Goal: Task Accomplishment & Management: Complete application form

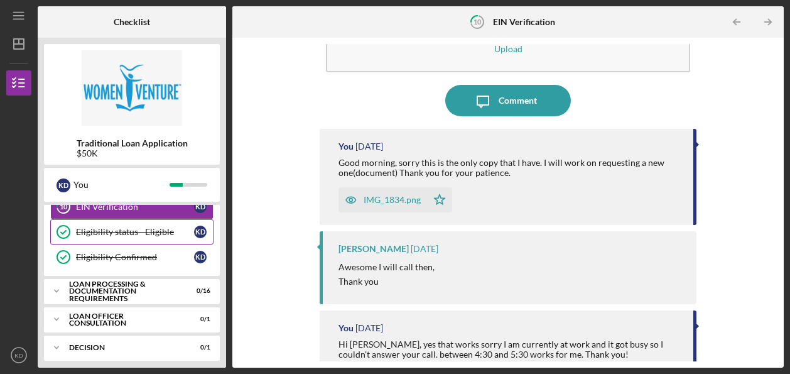
scroll to position [167, 0]
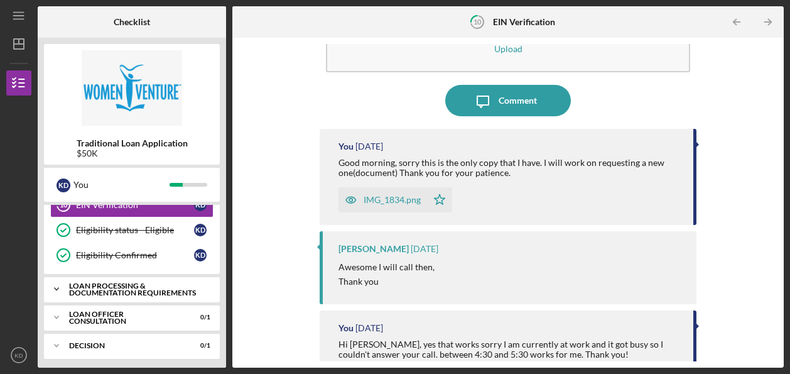
click at [134, 290] on div "Loan Processing & Documentation Requirements" at bounding box center [136, 289] width 135 height 14
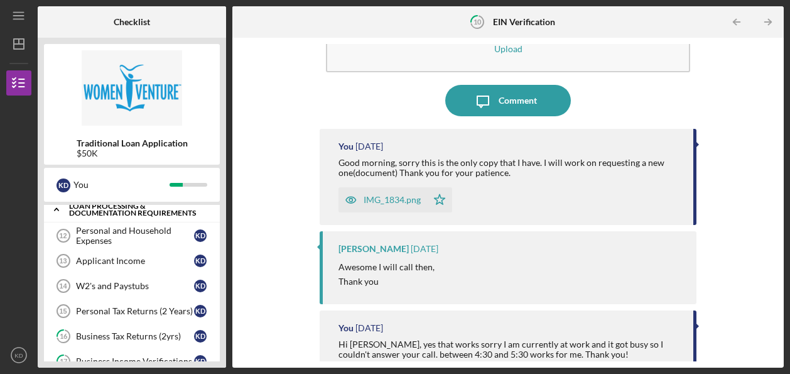
scroll to position [230, 0]
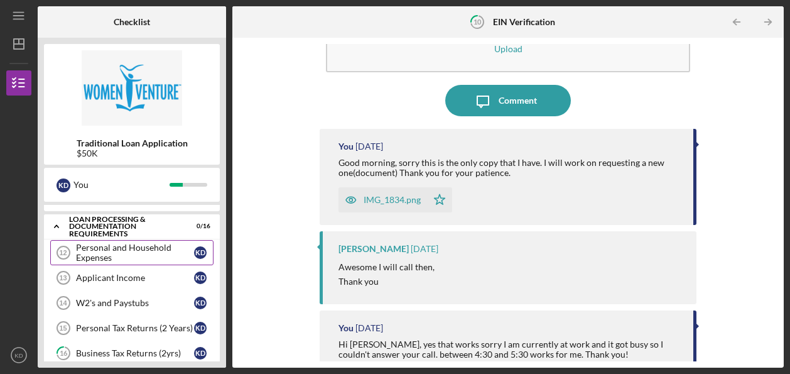
click at [129, 253] on div "Personal and Household Expenses" at bounding box center [135, 252] width 118 height 20
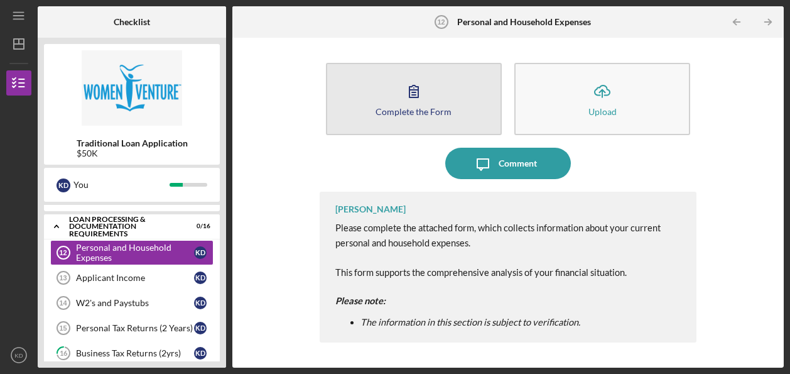
click at [439, 118] on button "Complete the Form Form" at bounding box center [414, 99] width 176 height 72
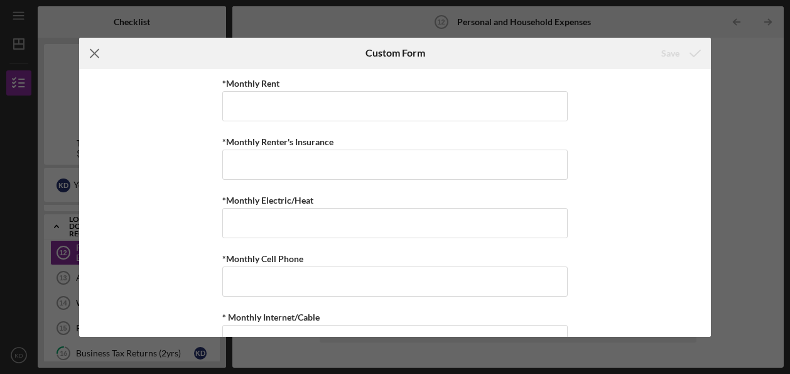
click at [96, 46] on icon "Icon/Menu Close" at bounding box center [94, 53] width 31 height 31
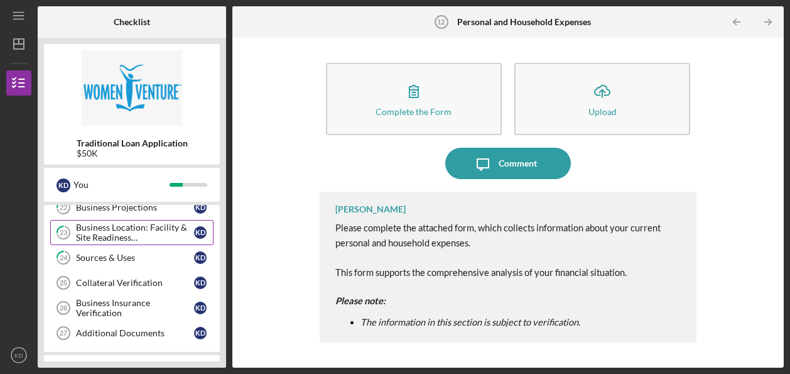
scroll to position [544, 0]
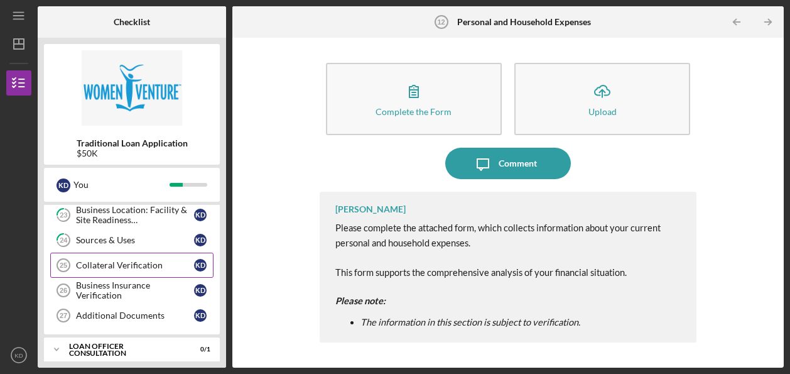
click at [164, 260] on div "Collateral Verification" at bounding box center [135, 265] width 118 height 10
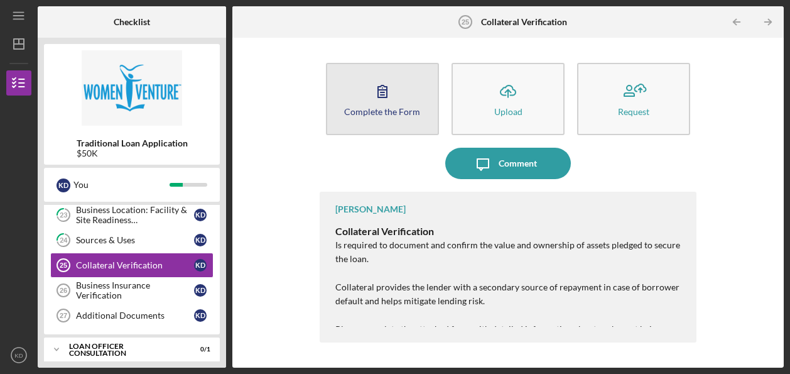
click at [399, 97] on button "Complete the Form Form" at bounding box center [382, 99] width 113 height 72
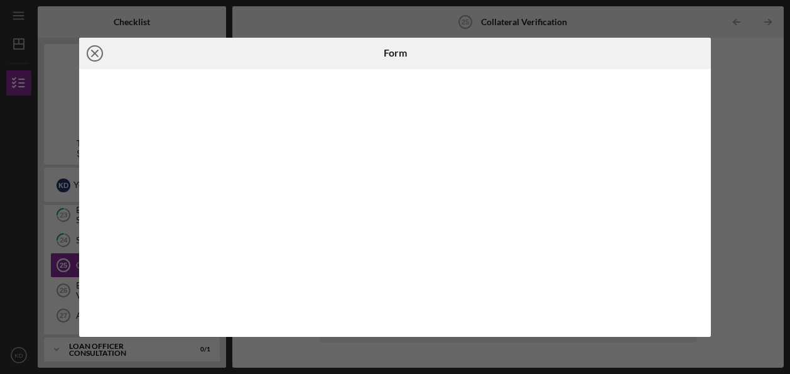
click at [89, 51] on icon "Icon/Close" at bounding box center [94, 53] width 31 height 31
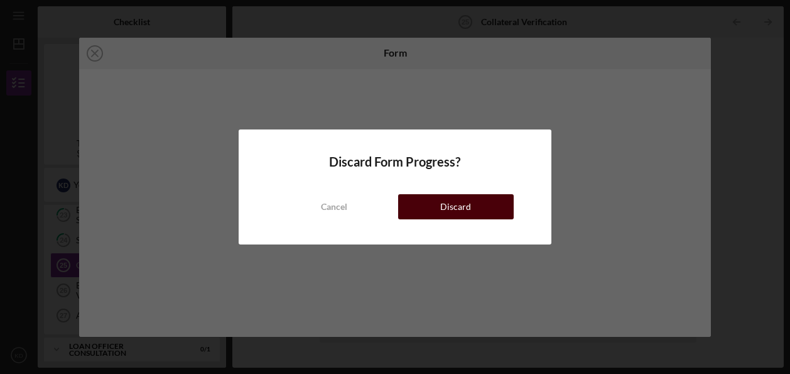
click at [459, 212] on div "Discard" at bounding box center [455, 206] width 31 height 25
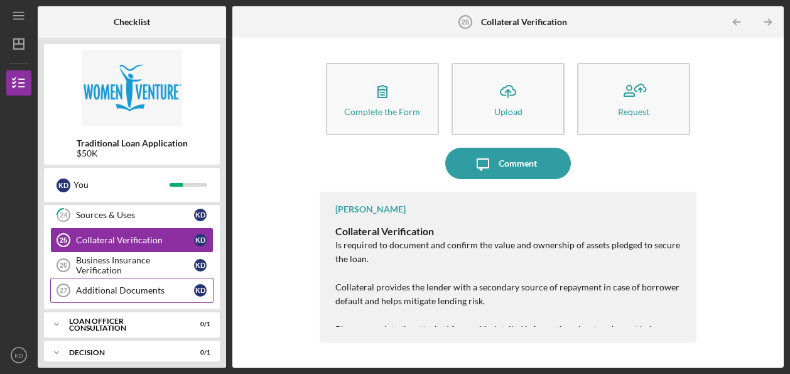
scroll to position [569, 0]
click at [136, 258] on div "Business Insurance Verification" at bounding box center [135, 265] width 118 height 20
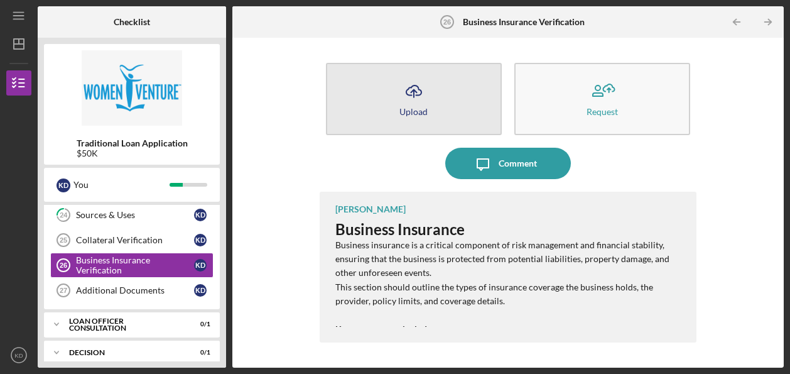
click at [420, 104] on icon "Icon/Upload" at bounding box center [413, 90] width 31 height 31
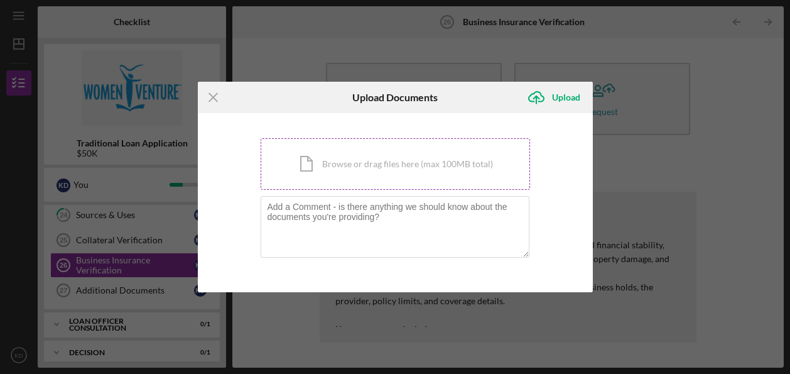
click at [356, 164] on div "Icon/Document Browse or drag files here (max 100MB total) Tap to choose files o…" at bounding box center [395, 164] width 269 height 52
click at [412, 168] on div "Icon/Document Browse or drag files here (max 100MB total) Tap to choose files o…" at bounding box center [395, 164] width 269 height 52
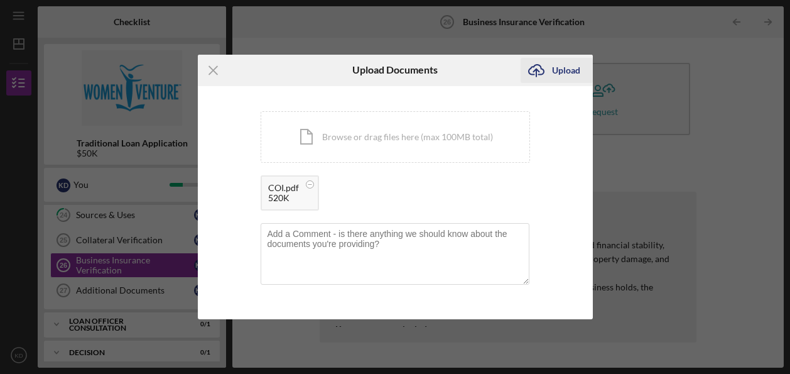
click at [561, 70] on div "Upload" at bounding box center [566, 70] width 28 height 25
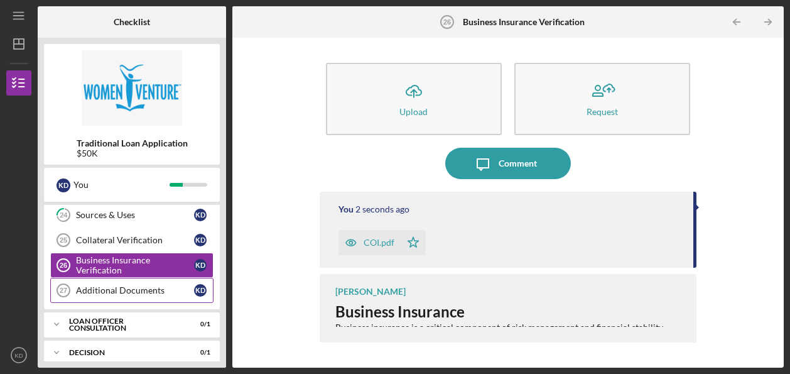
scroll to position [506, 0]
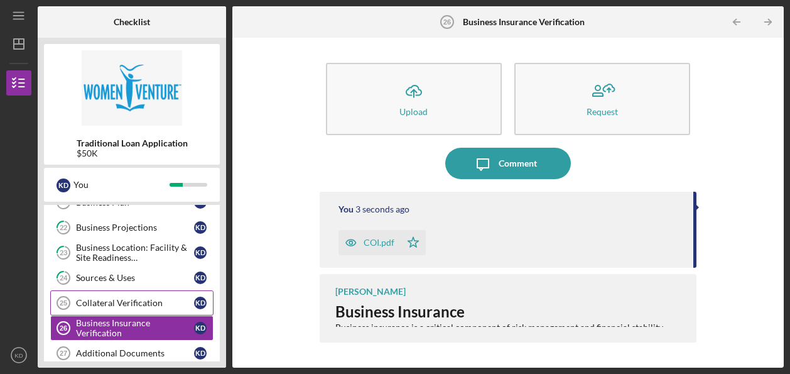
click at [153, 298] on div "Collateral Verification" at bounding box center [135, 303] width 118 height 10
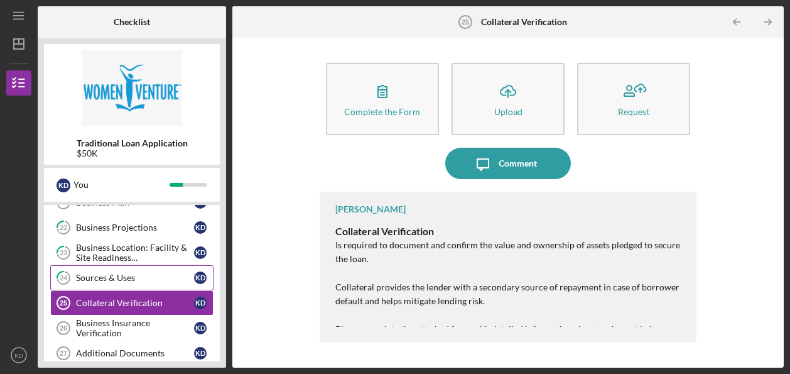
click at [138, 273] on div "Sources & Uses" at bounding box center [135, 278] width 118 height 10
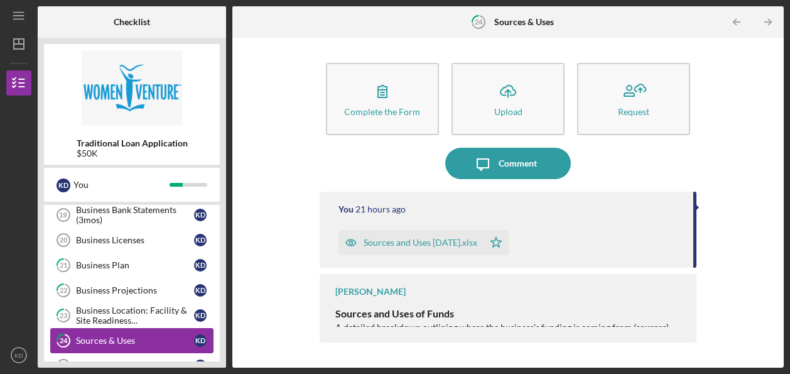
scroll to position [381, 0]
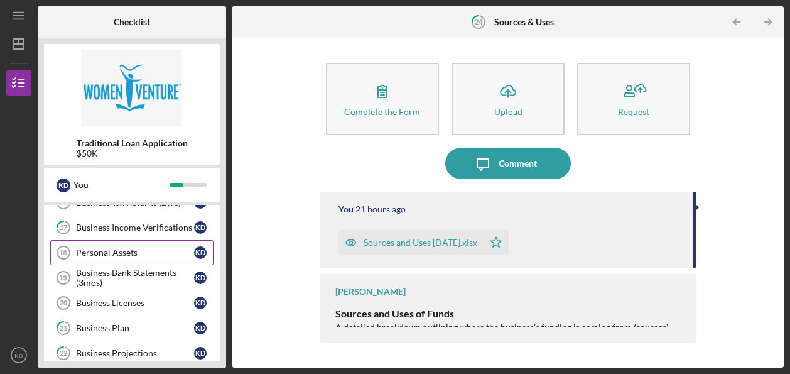
click at [137, 251] on div "Personal Assets" at bounding box center [135, 252] width 118 height 10
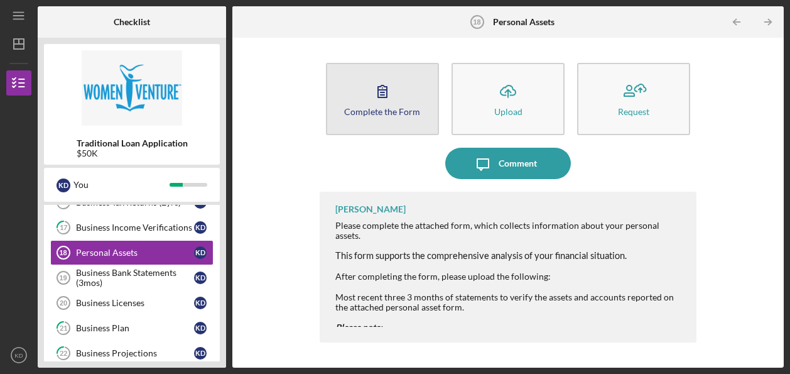
click at [372, 100] on icon "button" at bounding box center [382, 90] width 31 height 31
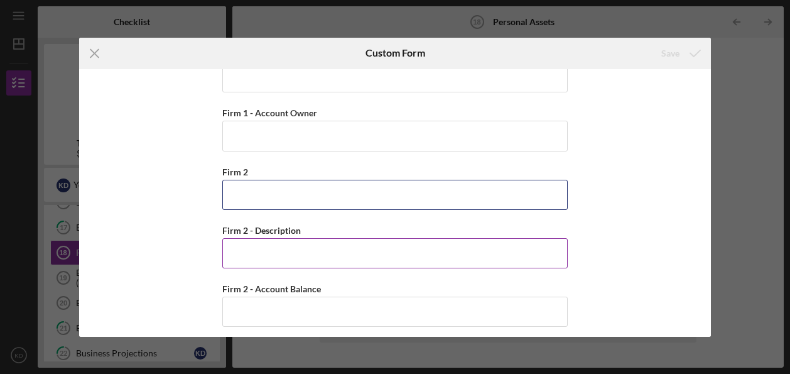
scroll to position [1193, 0]
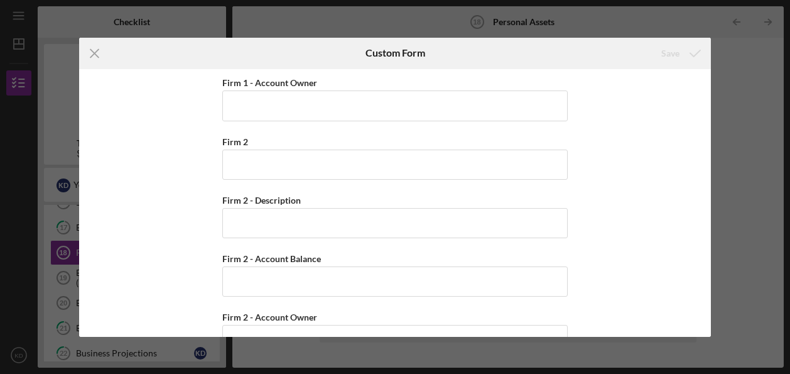
drag, startPoint x: 352, startPoint y: 243, endPoint x: 206, endPoint y: 237, distance: 146.5
click at [206, 237] on div "Cash, Checking, Savings, & Money Market Accounts Please list all accounts in wh…" at bounding box center [395, 203] width 632 height 268
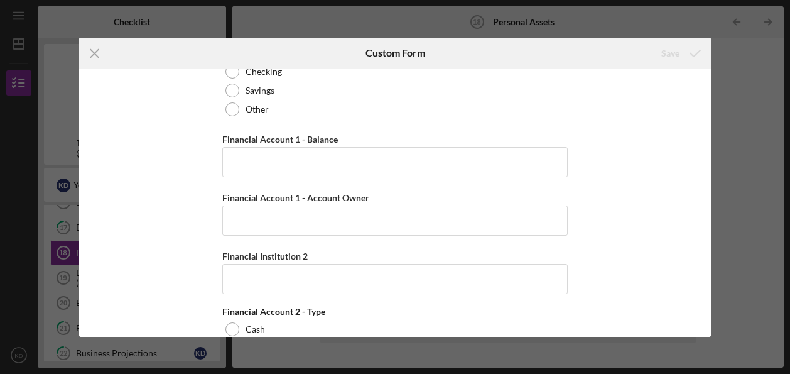
scroll to position [0, 0]
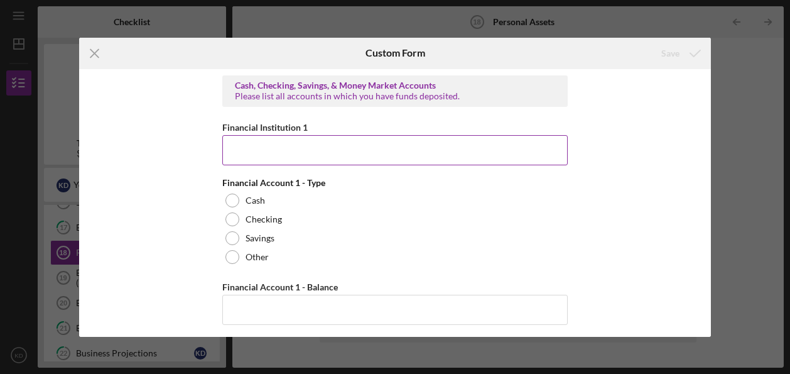
click at [263, 149] on input "Financial Institution 1" at bounding box center [394, 150] width 345 height 30
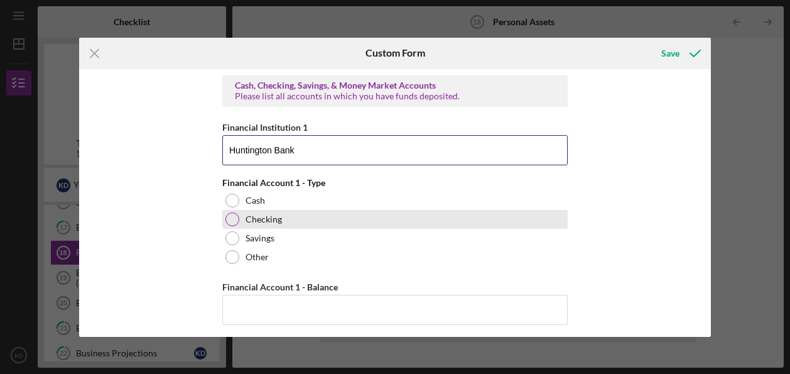
type input "Huntington Bank"
click at [231, 222] on div at bounding box center [232, 219] width 14 height 14
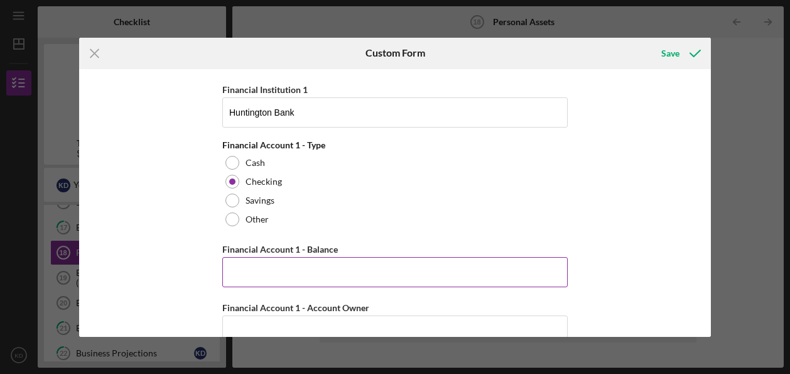
scroll to position [63, 0]
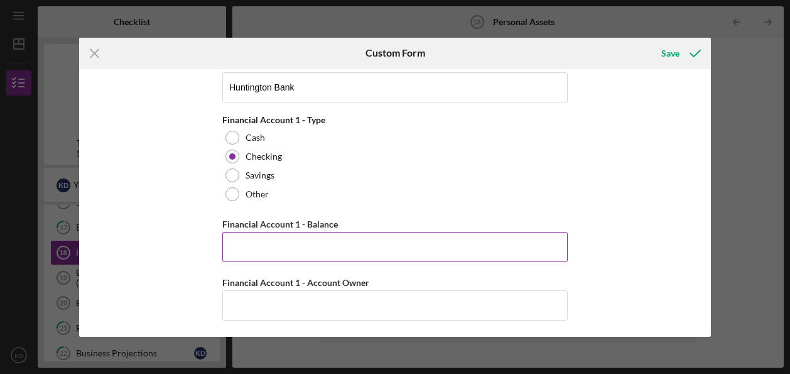
click at [279, 251] on input "Financial Account 1 - Balance" at bounding box center [394, 247] width 345 height 30
type input "$0"
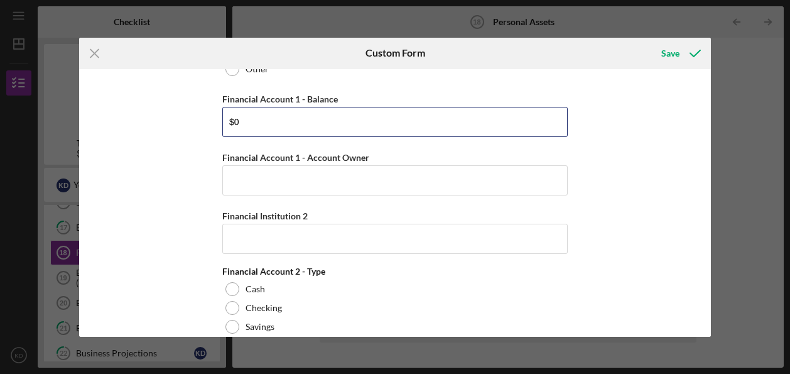
scroll to position [188, 0]
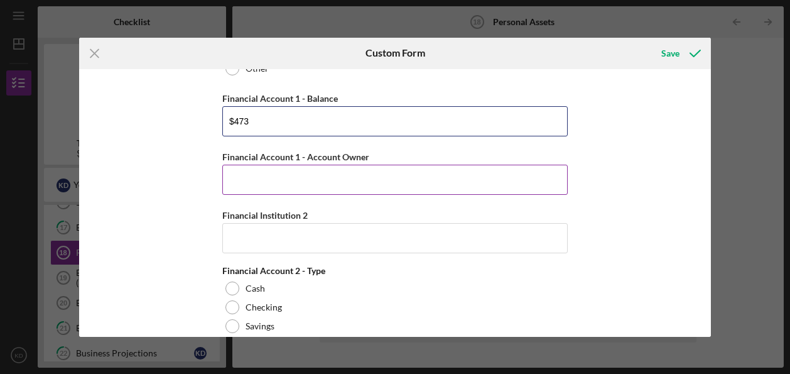
type input "$473"
click at [276, 178] on input "Financial Account 1 - Account Owner" at bounding box center [394, 180] width 345 height 30
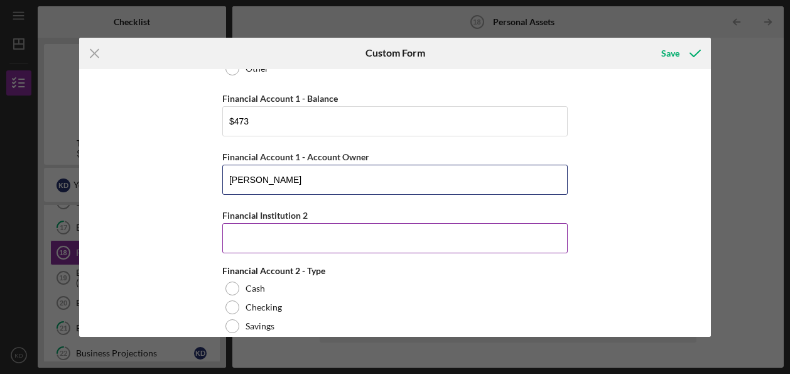
type input "[PERSON_NAME]"
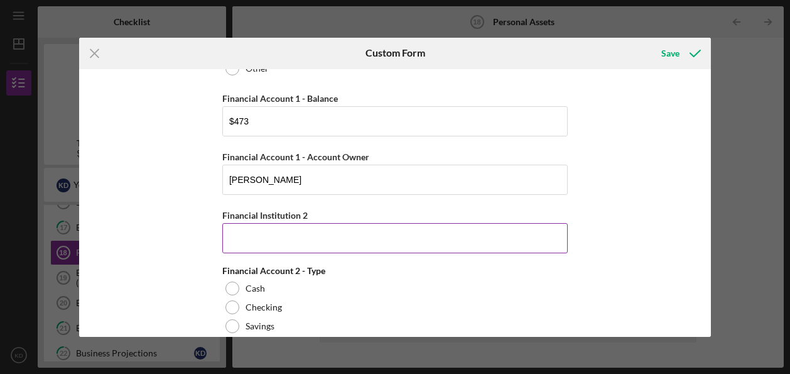
click at [263, 227] on input "Financial Institution 2" at bounding box center [394, 238] width 345 height 30
click at [231, 232] on input "Breamer Bank" at bounding box center [394, 238] width 345 height 30
drag, startPoint x: 231, startPoint y: 232, endPoint x: 165, endPoint y: 235, distance: 66.6
click at [165, 235] on div "Cash, Checking, Savings, & Money Market Accounts Please list all accounts in wh…" at bounding box center [395, 203] width 632 height 268
click at [248, 239] on input "Breamer Bank" at bounding box center [394, 238] width 345 height 30
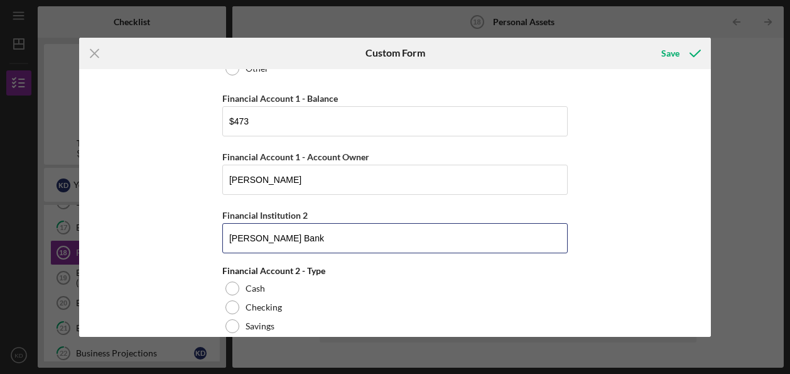
type input "[PERSON_NAME] Bank"
click at [406, 276] on div "Financial Account 2 - Type Cash Checking Savings Other" at bounding box center [394, 310] width 345 height 89
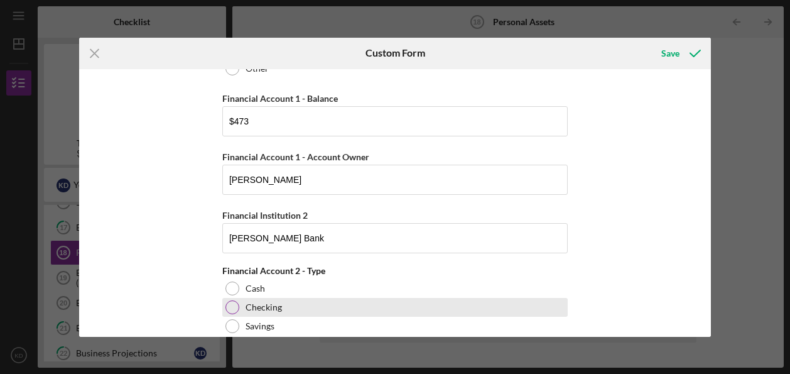
scroll to position [251, 0]
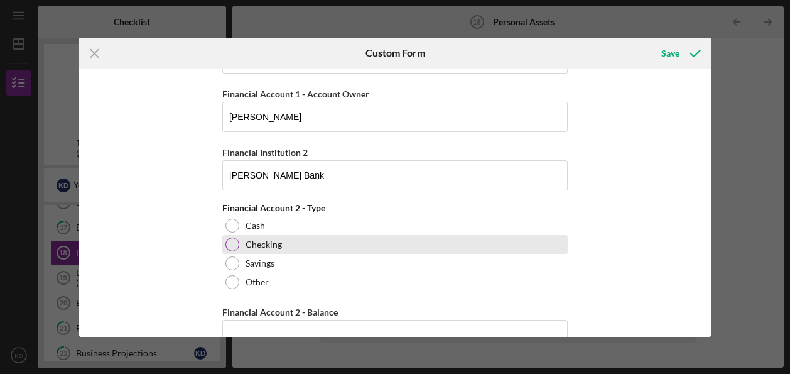
click at [229, 242] on div at bounding box center [232, 244] width 14 height 14
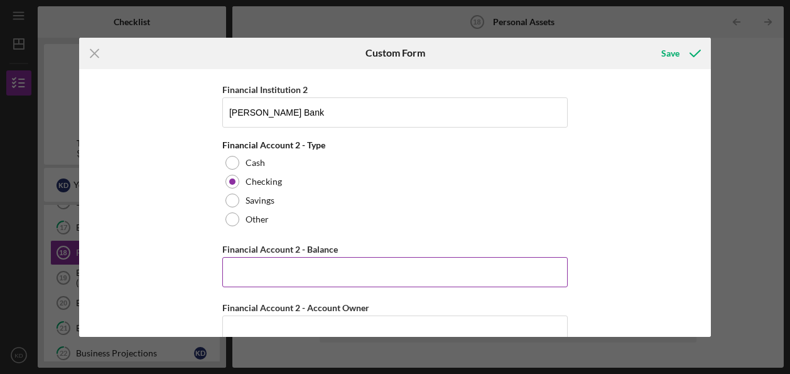
scroll to position [377, 0]
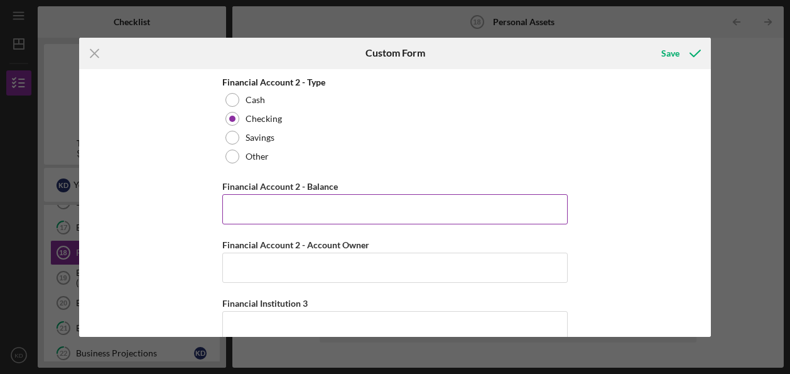
click at [293, 217] on input "Financial Account 2 - Balance" at bounding box center [394, 209] width 345 height 30
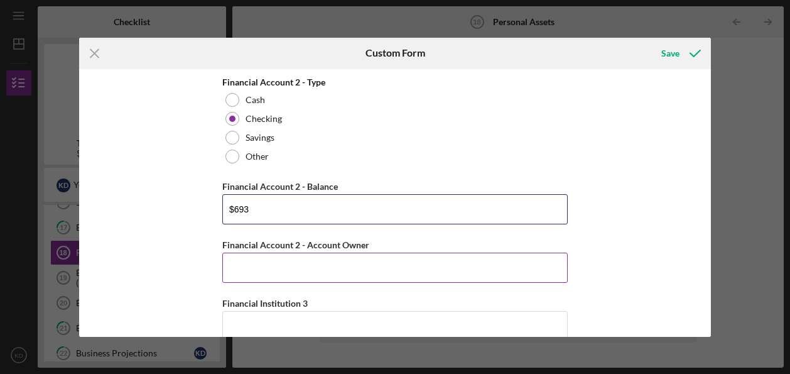
type input "$693"
click at [295, 274] on input "Financial Account 2 - Account Owner" at bounding box center [394, 267] width 345 height 30
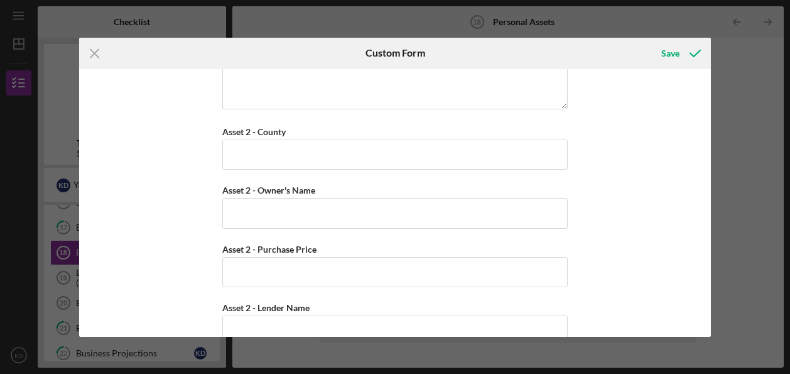
scroll to position [2764, 0]
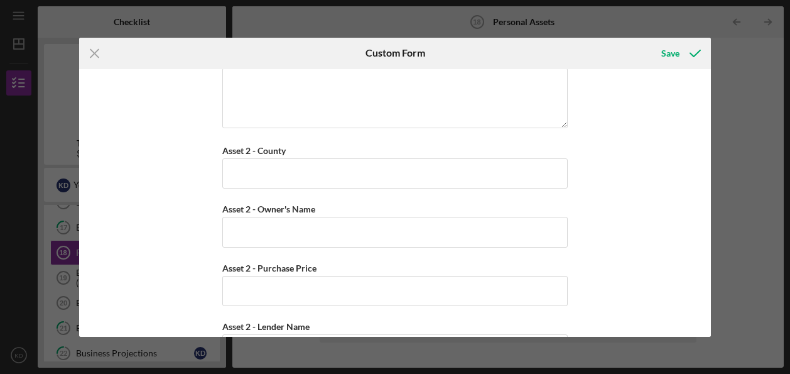
type input "The Treasure [PERSON_NAME] Early Learning Center"
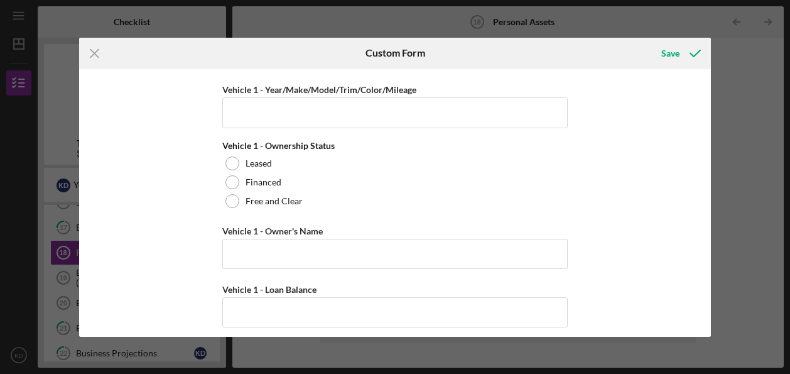
scroll to position [3266, 0]
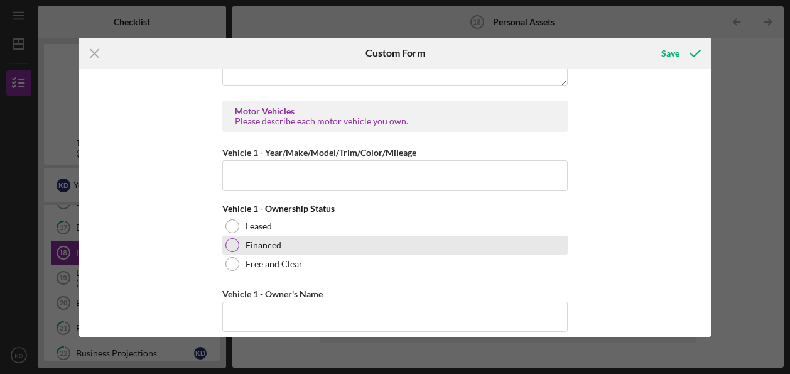
click at [229, 238] on div at bounding box center [232, 245] width 14 height 14
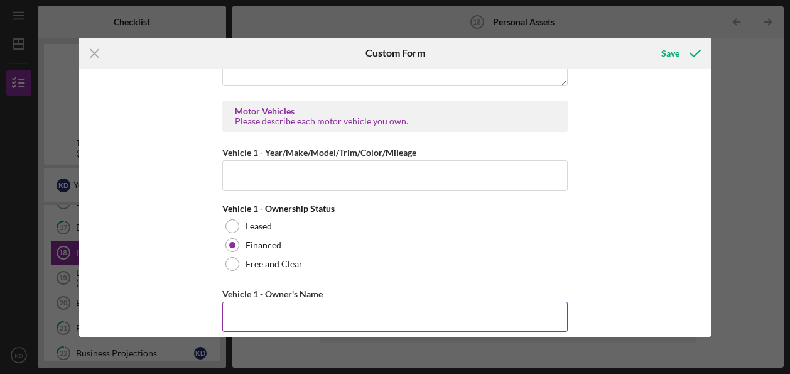
click at [259, 301] on input "Vehicle 1 - Owner's Name" at bounding box center [394, 316] width 345 height 30
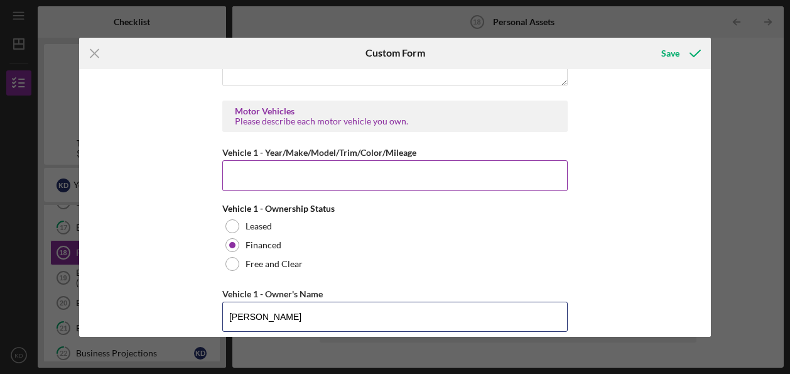
type input "[PERSON_NAME]"
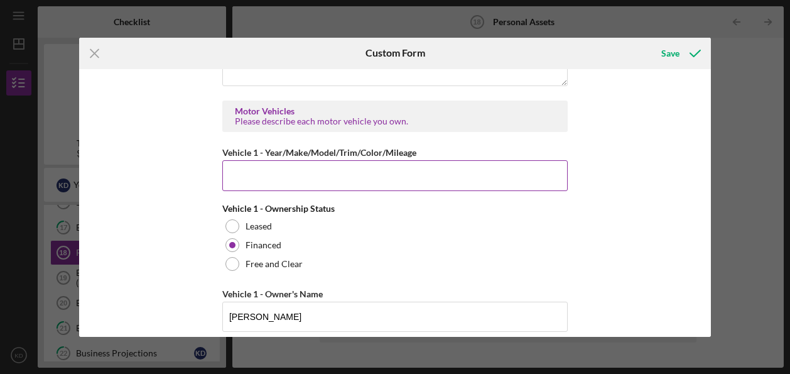
click at [429, 161] on input "Vehicle 1 - Year/Make/Model/Trim/Color/Mileage" at bounding box center [394, 175] width 345 height 30
click at [280, 160] on input "2018 Chevy equniox" at bounding box center [394, 175] width 345 height 30
click at [279, 160] on input "2018 Chevy equinox" at bounding box center [394, 175] width 345 height 30
click at [315, 160] on input "2018 Chevy Equinox" at bounding box center [394, 175] width 345 height 30
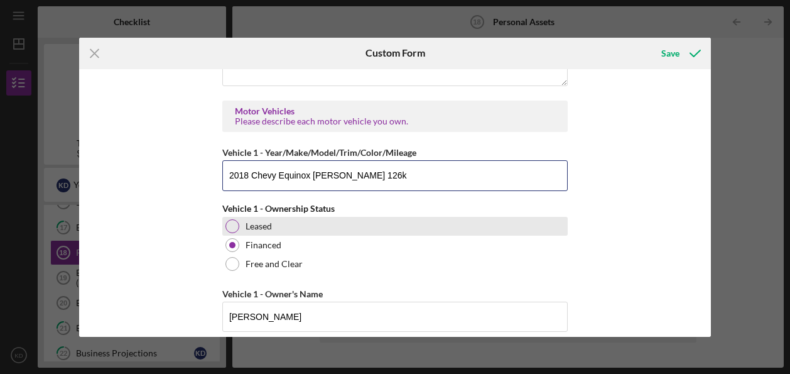
type input "2018 Chevy Equinox [PERSON_NAME] 126k"
drag, startPoint x: 418, startPoint y: 200, endPoint x: 410, endPoint y: 198, distance: 8.5
click at [415, 217] on div "Leased" at bounding box center [394, 226] width 345 height 19
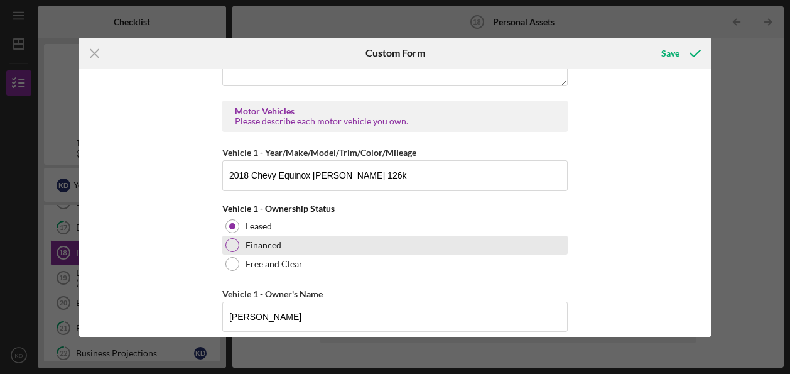
click at [300, 236] on div "Financed" at bounding box center [394, 245] width 345 height 19
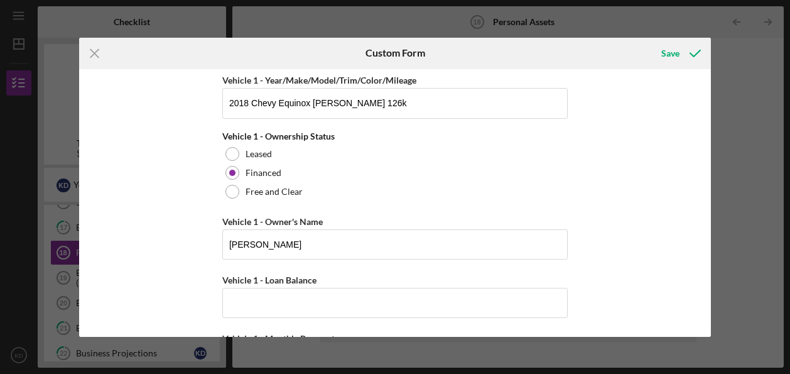
scroll to position [3392, 0]
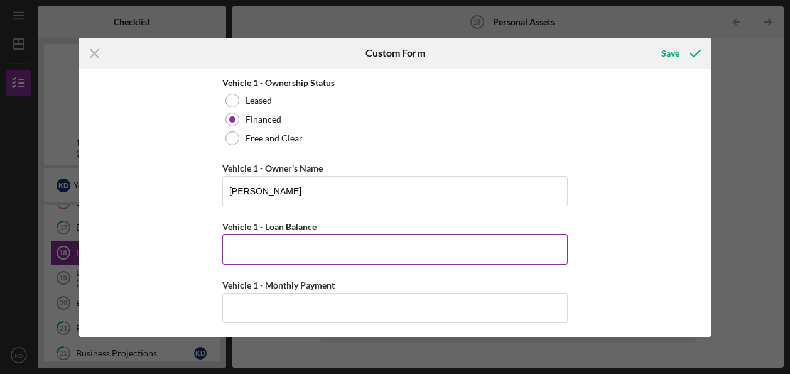
click at [402, 236] on input "Vehicle 1 - Loan Balance" at bounding box center [394, 249] width 345 height 30
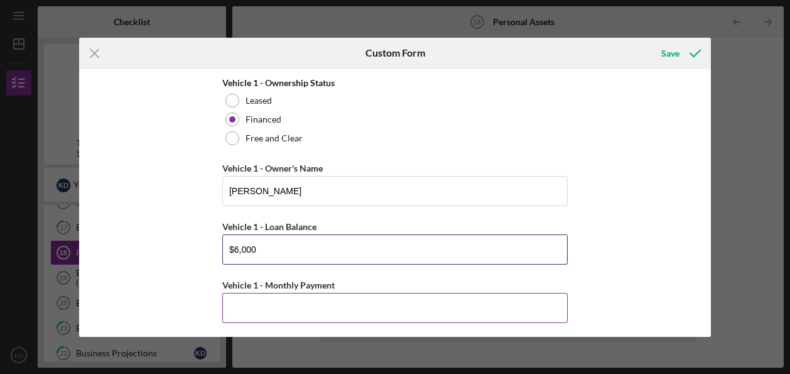
type input "$6,000"
click at [377, 293] on input "Vehicle 1 - Monthly Payment" at bounding box center [394, 308] width 345 height 30
type input "$421"
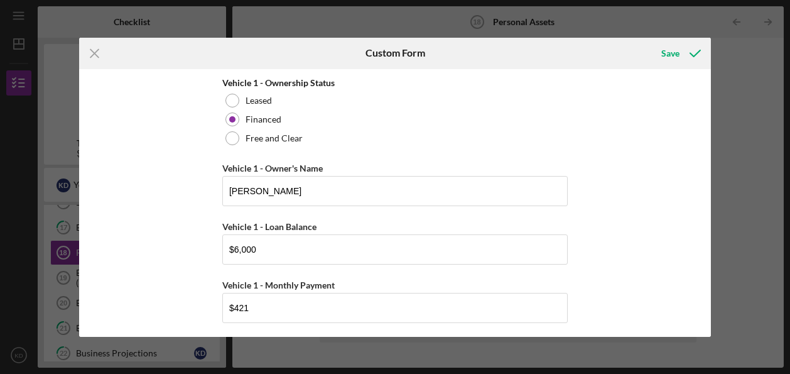
click at [629, 259] on div "Cash, Checking, Savings, & Money Market Accounts Please list all accounts in wh…" at bounding box center [395, 203] width 632 height 268
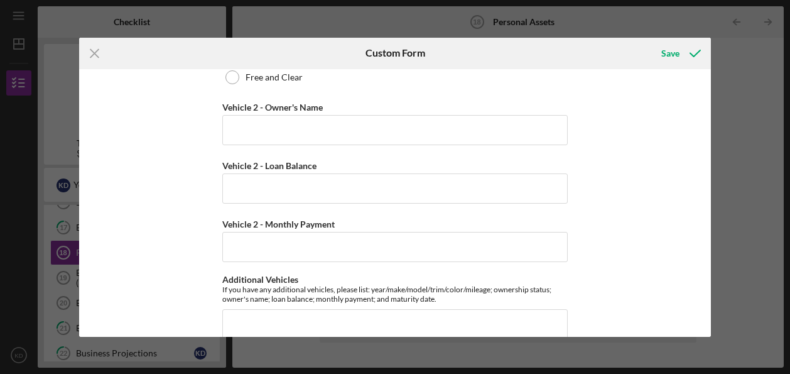
scroll to position [3800, 0]
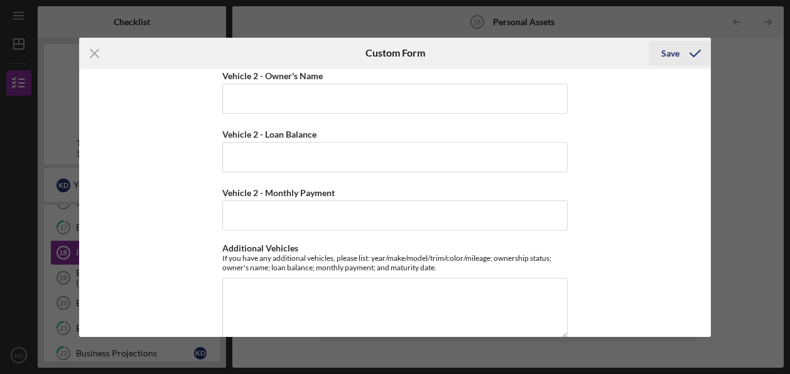
click at [665, 52] on div "Save" at bounding box center [670, 53] width 18 height 25
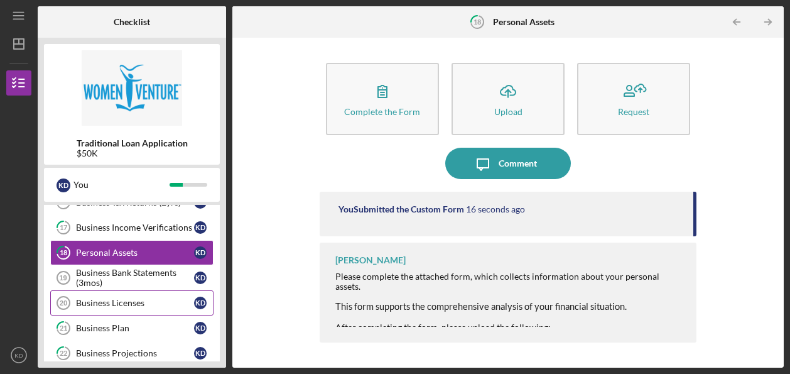
click at [159, 300] on div "Business Licenses" at bounding box center [135, 303] width 118 height 10
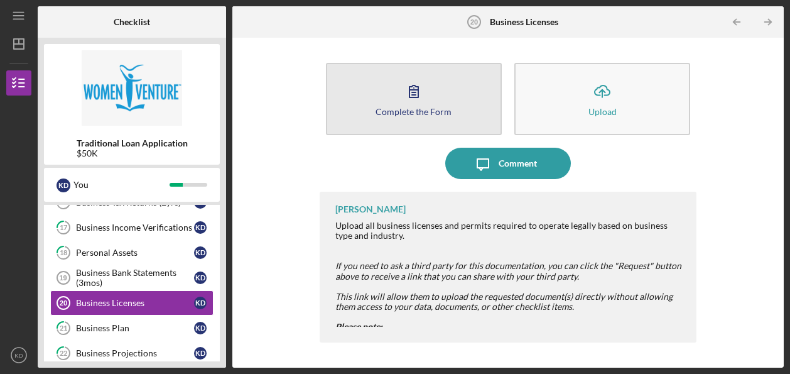
click at [421, 111] on div "Complete the Form" at bounding box center [414, 111] width 76 height 9
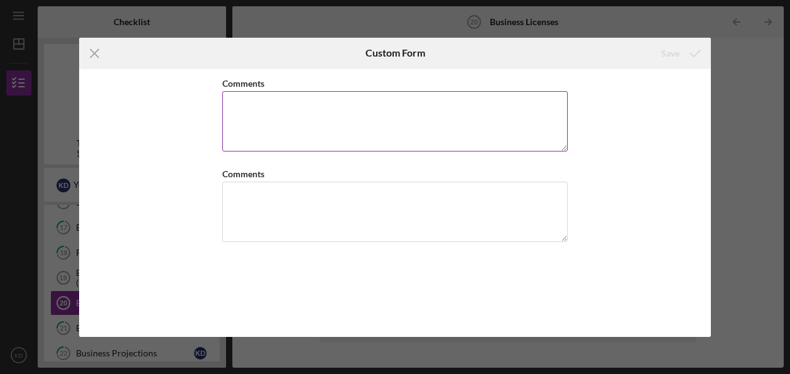
click at [334, 112] on textarea "Comments" at bounding box center [394, 121] width 345 height 60
click at [274, 104] on textarea "Childcare Center is not licensed yet." at bounding box center [394, 121] width 345 height 60
click at [233, 104] on textarea "Childcare center is not licensed yet." at bounding box center [394, 121] width 345 height 60
click at [450, 103] on textarea "The childcare center is not licensed yet." at bounding box center [394, 121] width 345 height 60
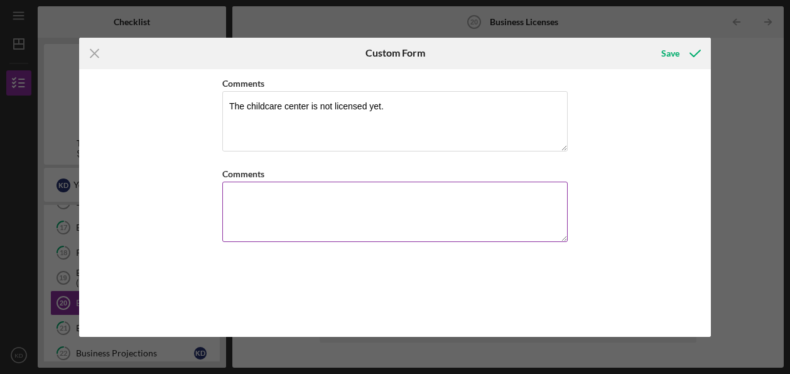
click at [499, 200] on textarea "Comments" at bounding box center [394, 212] width 345 height 60
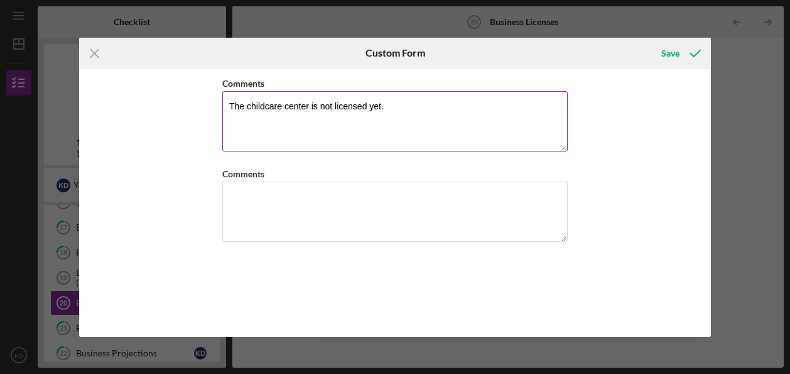
click at [430, 105] on textarea "The childcare center is not licensed yet." at bounding box center [394, 121] width 345 height 60
type textarea "The childcare center is not licensed yet. Still working on becoming licensed."
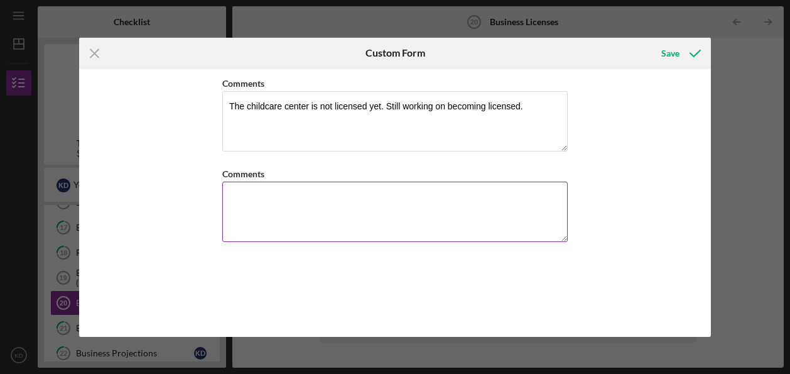
click at [228, 195] on textarea "Comments" at bounding box center [394, 212] width 345 height 60
paste textarea "[PERSON_NAME] (She/Her/Hers) Licensor | Child Care Center Licensing Office of I…"
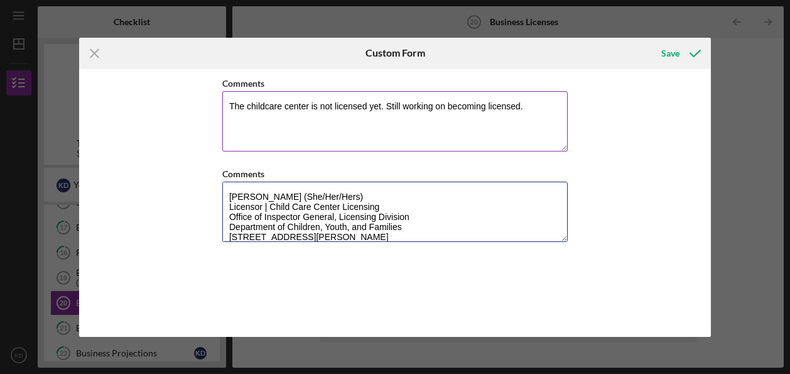
type textarea "[PERSON_NAME] (She/Her/Hers) Licensor | Child Care Center Licensing Office of I…"
click at [540, 108] on textarea "The childcare center is not licensed yet. Still working on becoming licensed." at bounding box center [394, 121] width 345 height 60
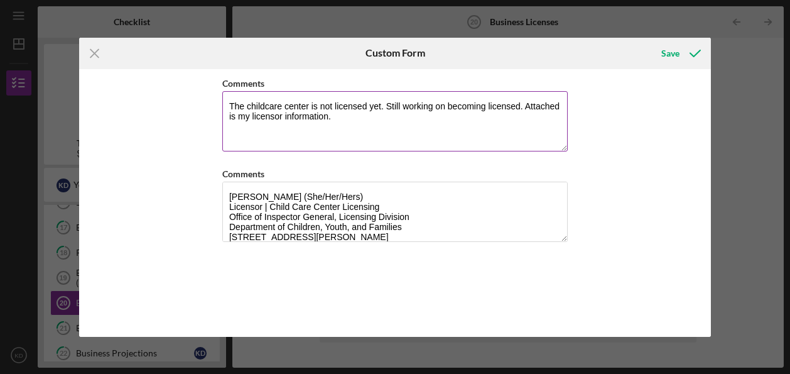
click at [529, 101] on textarea "The childcare center is not licensed yet. Still working on becoming licensed. A…" at bounding box center [394, 121] width 345 height 60
click at [293, 117] on textarea "The childcare center is not licensed yet. Still working on becoming licensed. P…" at bounding box center [394, 121] width 345 height 60
type textarea "The childcare center is not licensed yet. Still working on becoming licensed. P…"
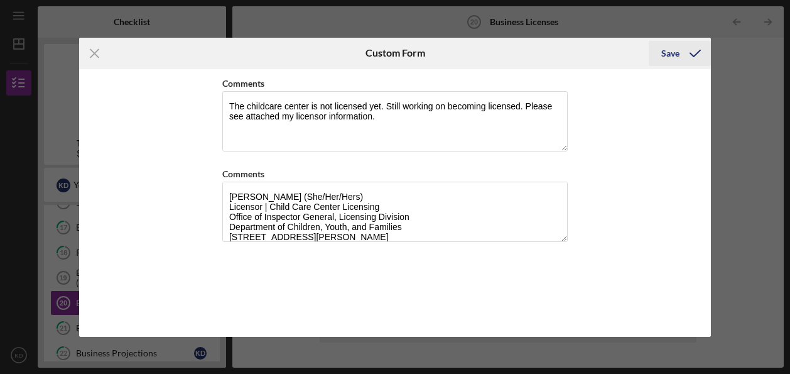
click at [678, 57] on div "Save" at bounding box center [670, 53] width 18 height 25
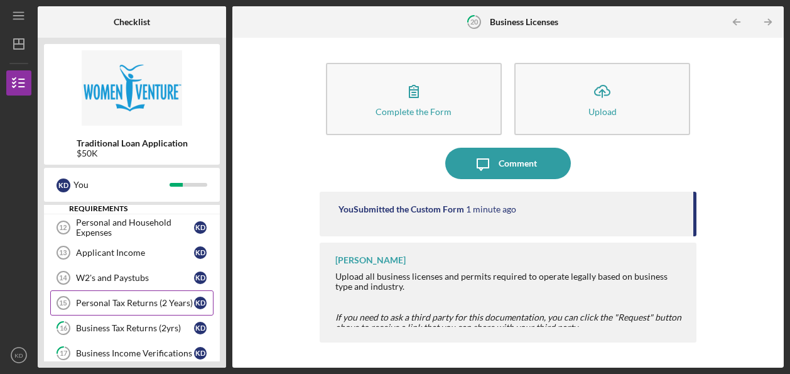
scroll to position [318, 0]
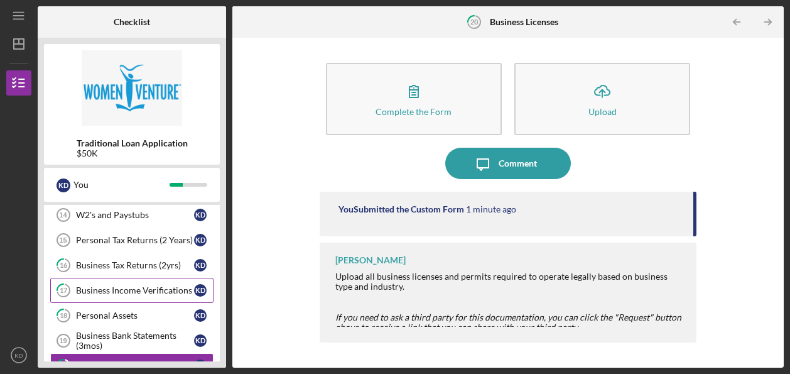
click at [154, 287] on div "Business Income Verifications" at bounding box center [135, 290] width 118 height 10
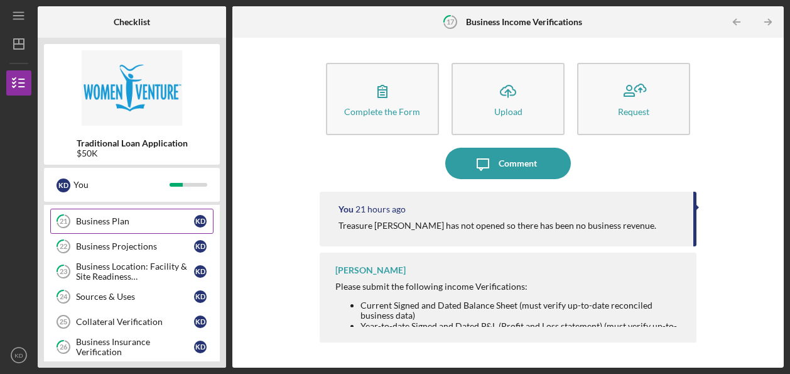
scroll to position [506, 0]
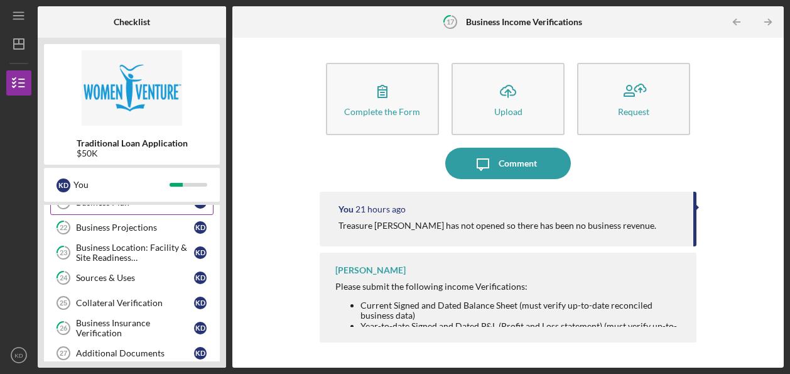
click at [156, 318] on div "Business Insurance Verification" at bounding box center [135, 328] width 118 height 20
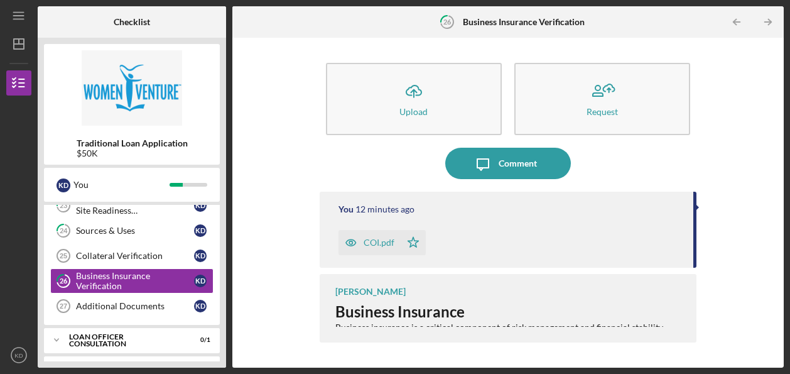
scroll to position [569, 0]
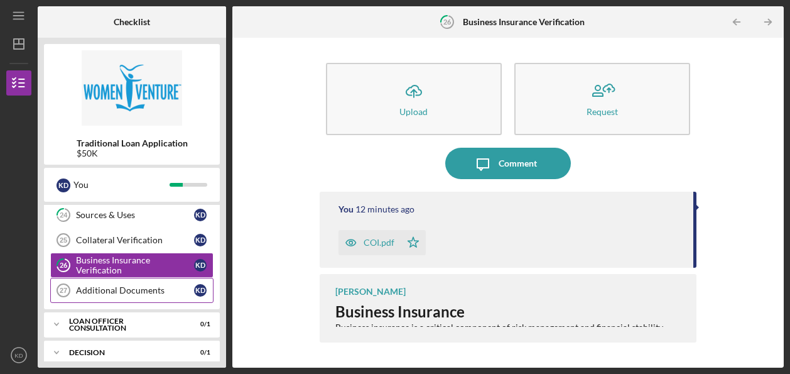
click at [141, 285] on div "Additional Documents" at bounding box center [135, 290] width 118 height 10
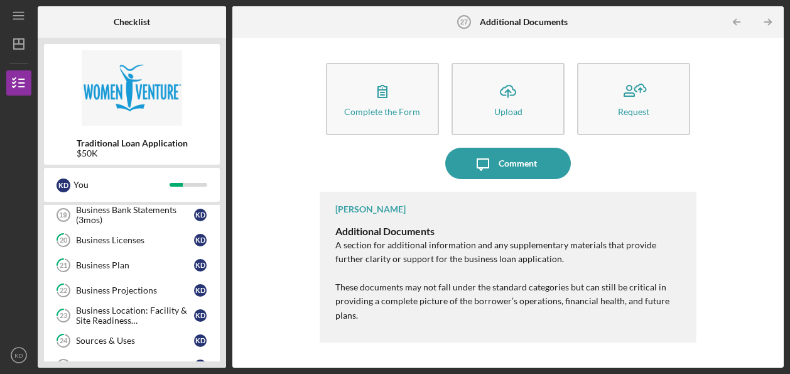
scroll to position [506, 0]
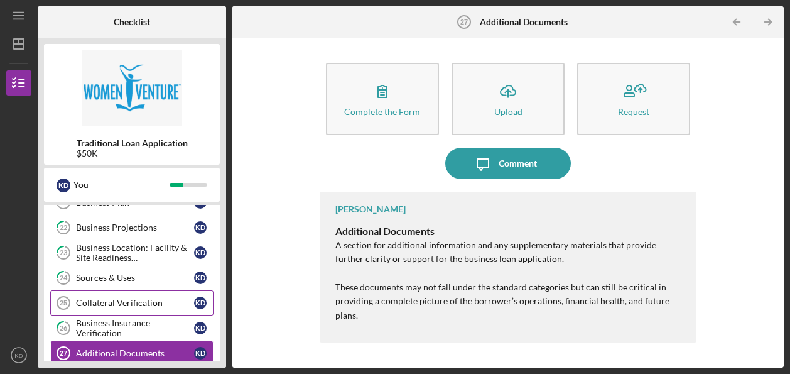
click at [143, 298] on div "Collateral Verification" at bounding box center [135, 303] width 118 height 10
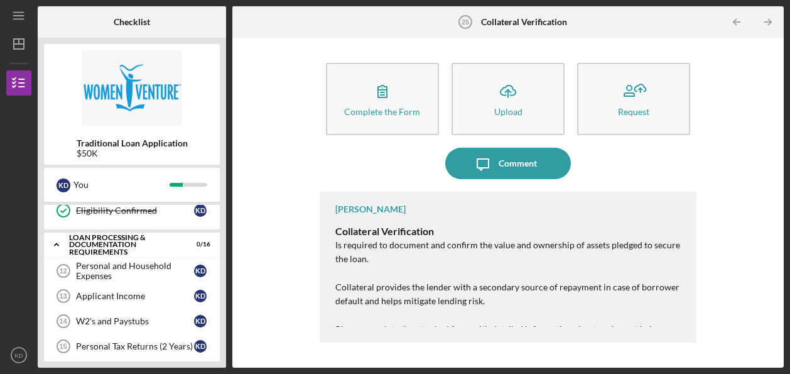
scroll to position [192, 0]
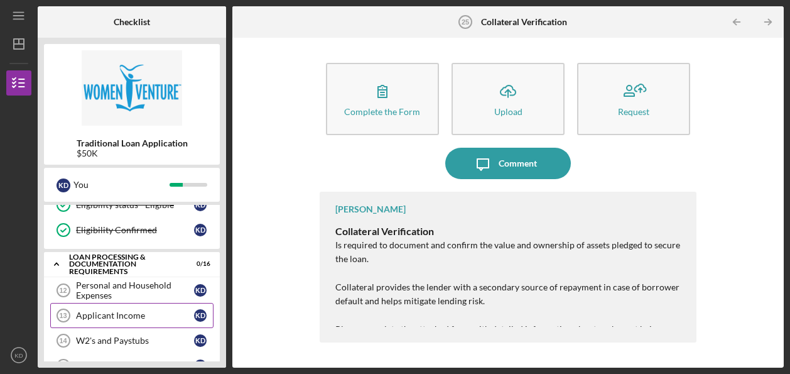
click at [165, 311] on div "Applicant Income" at bounding box center [135, 315] width 118 height 10
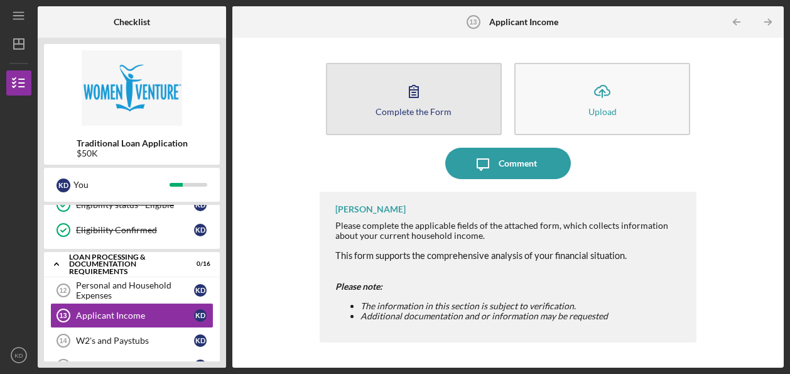
click at [428, 119] on button "Complete the Form Form" at bounding box center [414, 99] width 176 height 72
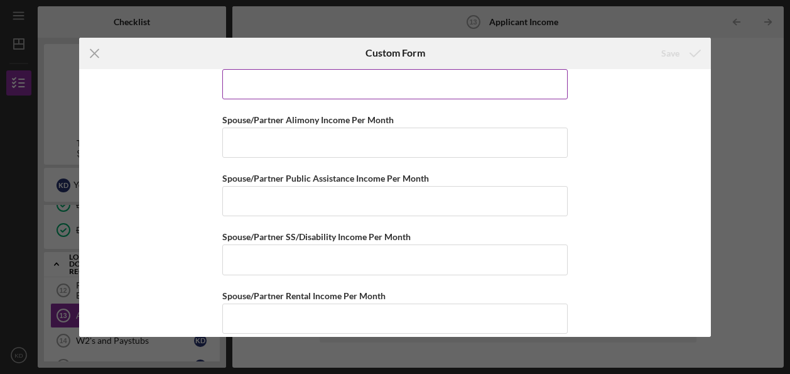
scroll to position [919, 0]
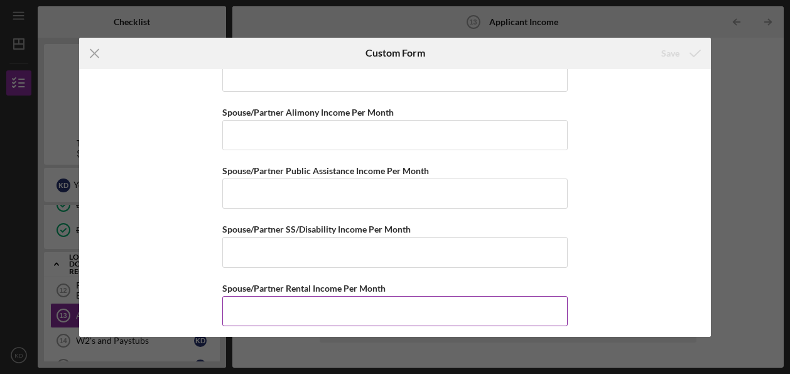
click at [365, 298] on input "Spouse/Partner Rental Income Per Month" at bounding box center [394, 311] width 345 height 30
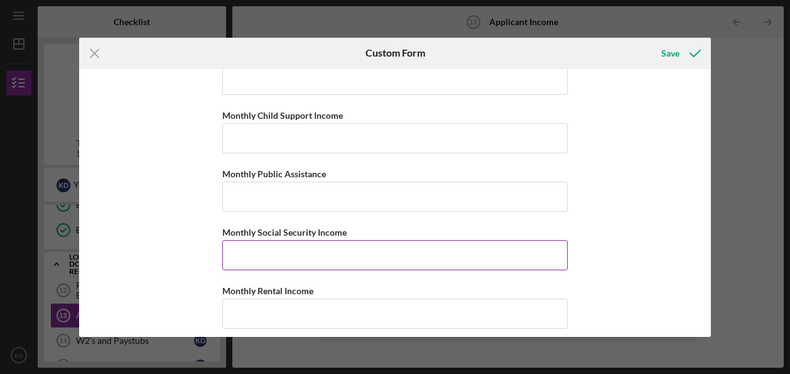
scroll to position [251, 0]
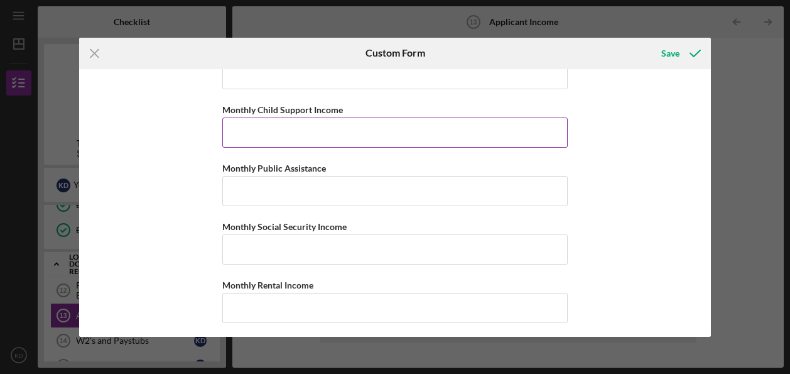
type input "$0"
click at [295, 139] on input "Monthly Child Support Income" at bounding box center [394, 132] width 345 height 30
type input "$0"
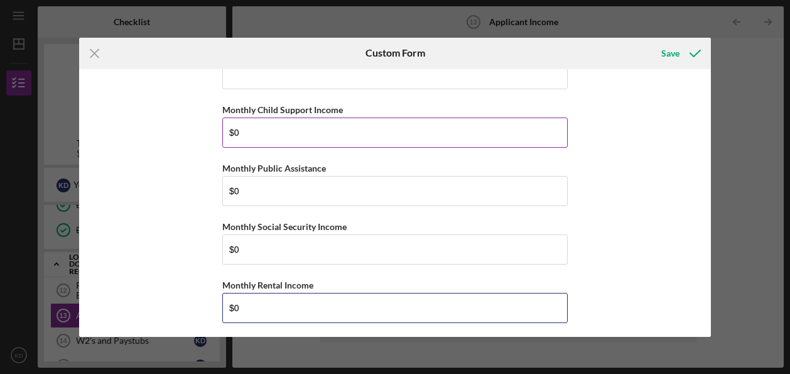
type input "$0"
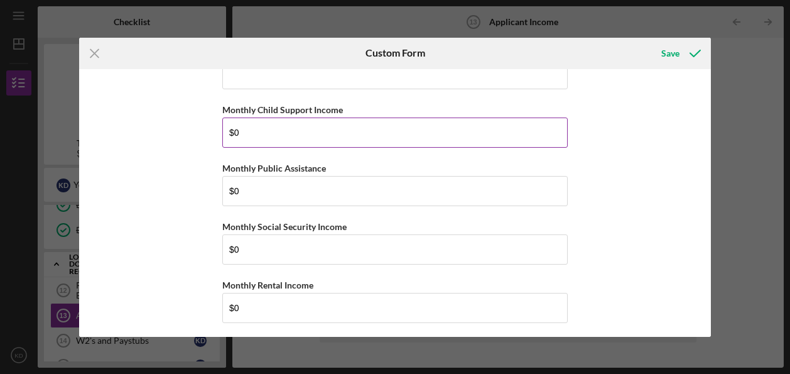
scroll to position [411, 0]
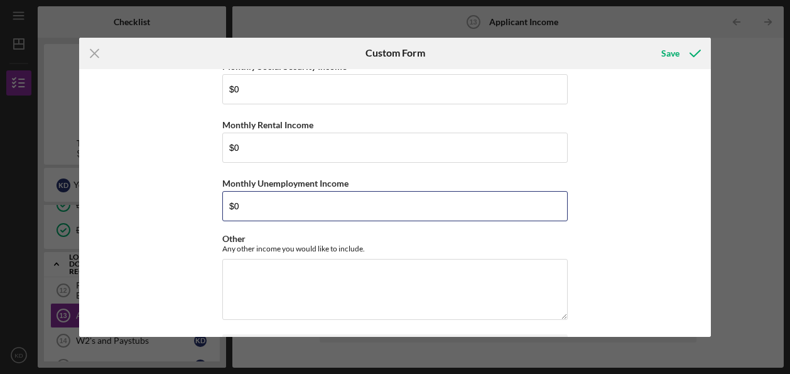
type input "$0"
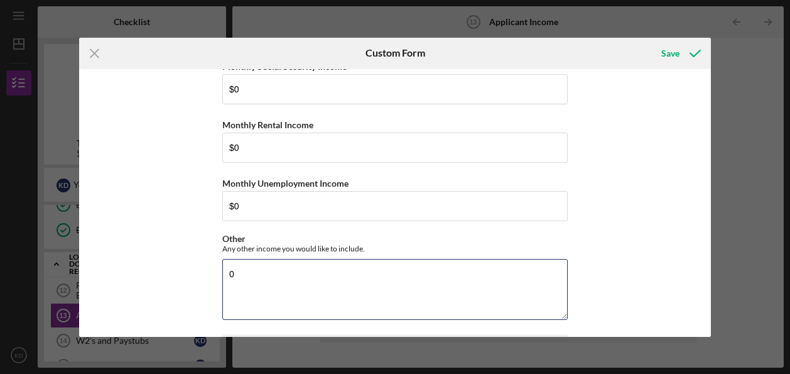
type textarea "0"
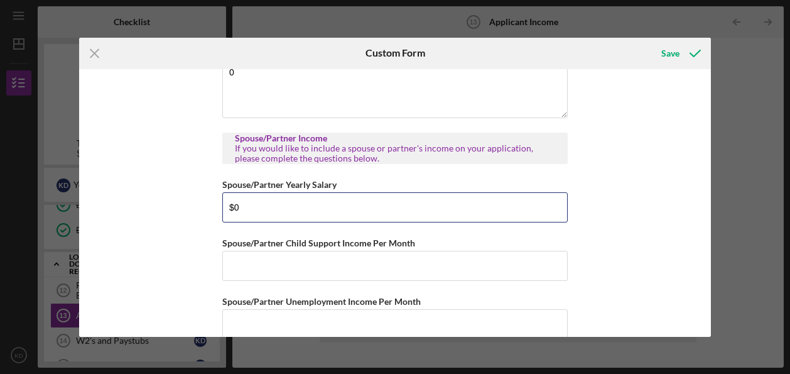
type input "$0"
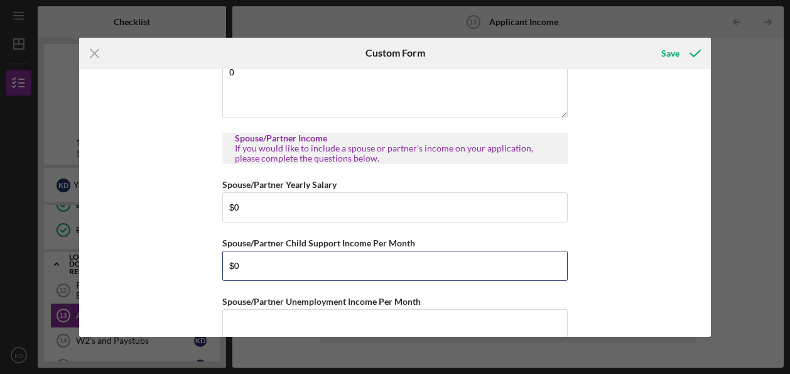
type input "$0"
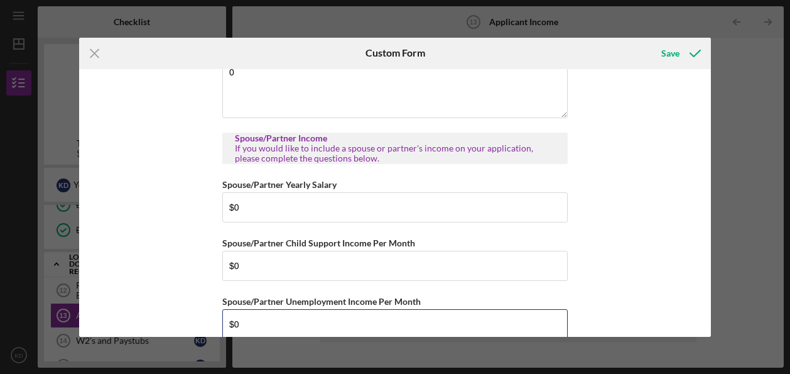
type input "$0"
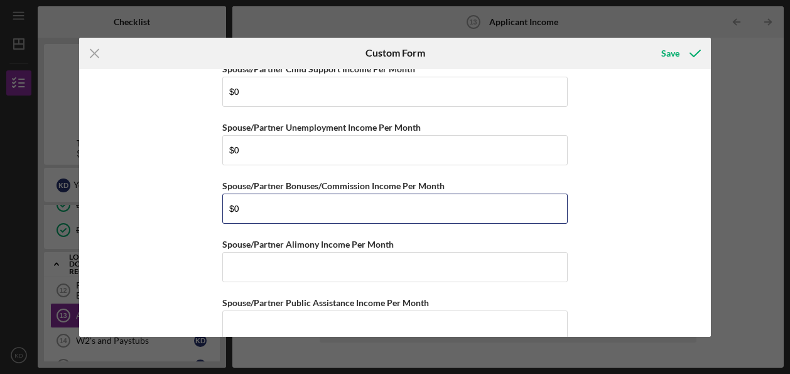
type input "$0"
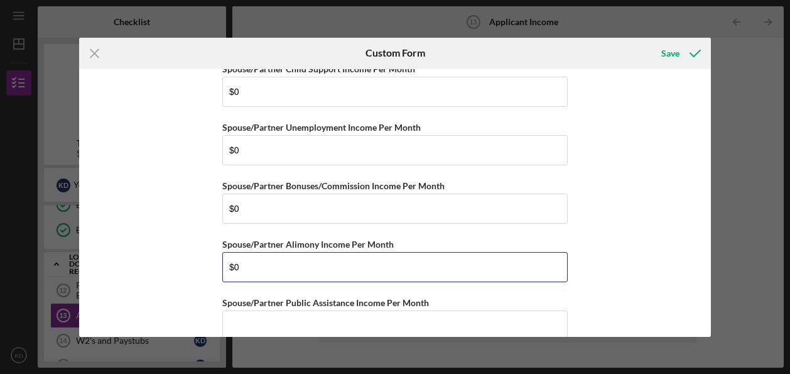
type input "$0"
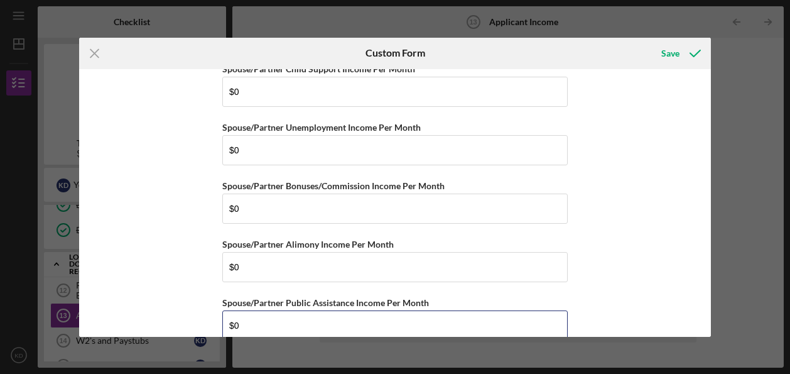
type input "$0"
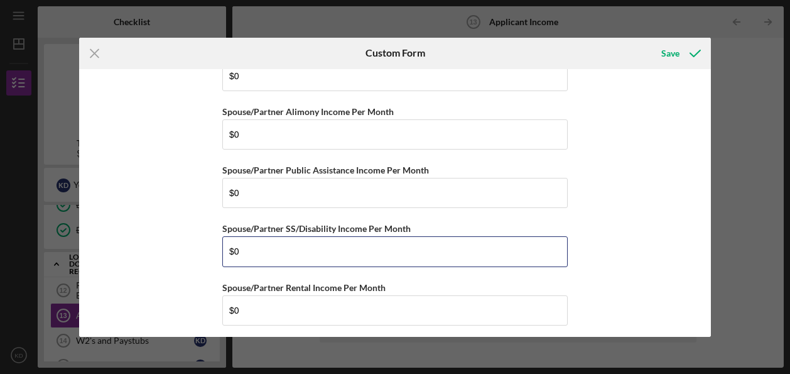
type input "$0"
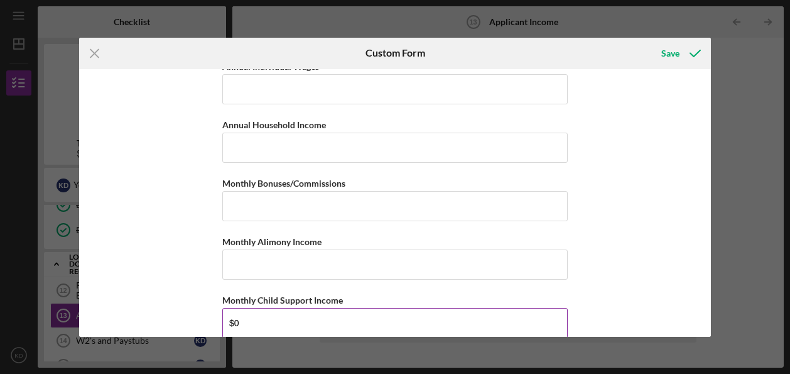
scroll to position [0, 0]
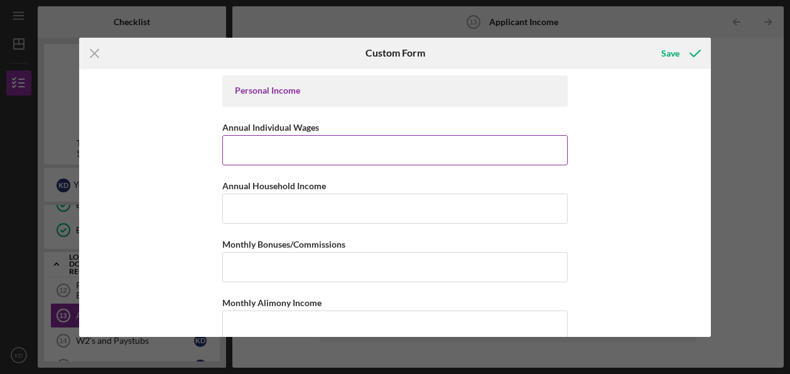
click at [318, 150] on input "Annual Individual Wages" at bounding box center [394, 150] width 345 height 30
type input "$1,760"
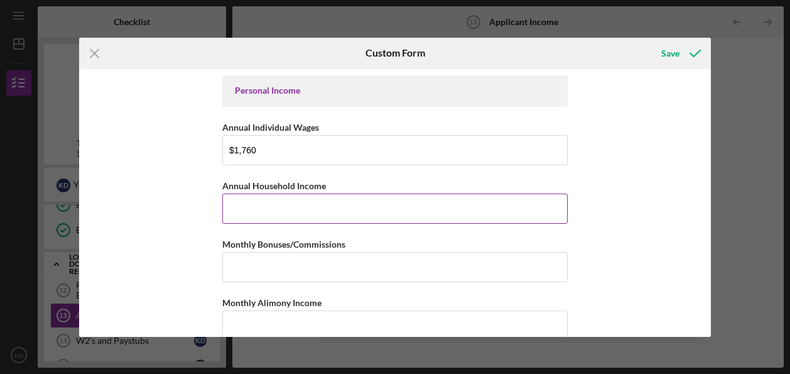
click at [350, 198] on input "Annual Household Income" at bounding box center [394, 208] width 345 height 30
type input "$37,200"
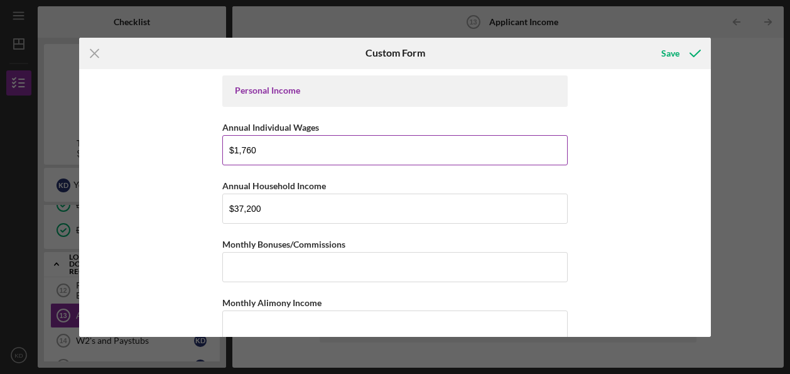
click at [269, 155] on input "$1,760" at bounding box center [394, 150] width 345 height 30
type input "$1"
type input "$1,531"
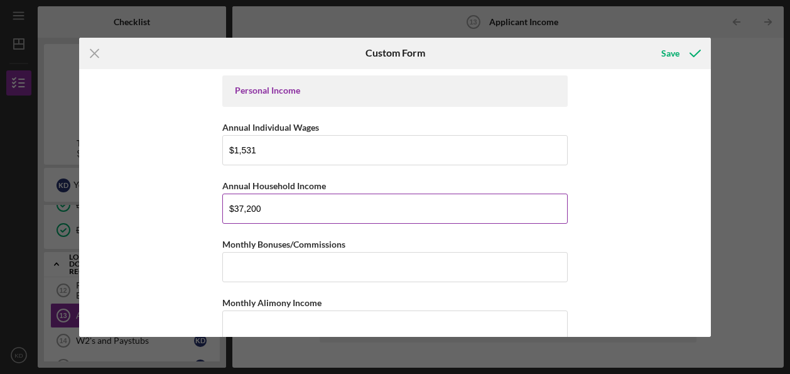
click at [241, 209] on input "$37,200" at bounding box center [394, 208] width 345 height 30
click at [259, 206] on input "$36,200" at bounding box center [394, 208] width 345 height 30
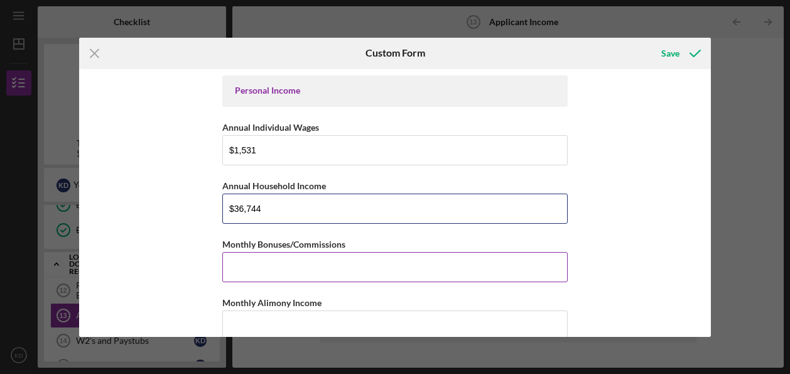
type input "$36,744"
click at [551, 263] on input "Monthly Bonuses/Commissions" at bounding box center [394, 267] width 345 height 30
type input "$0"
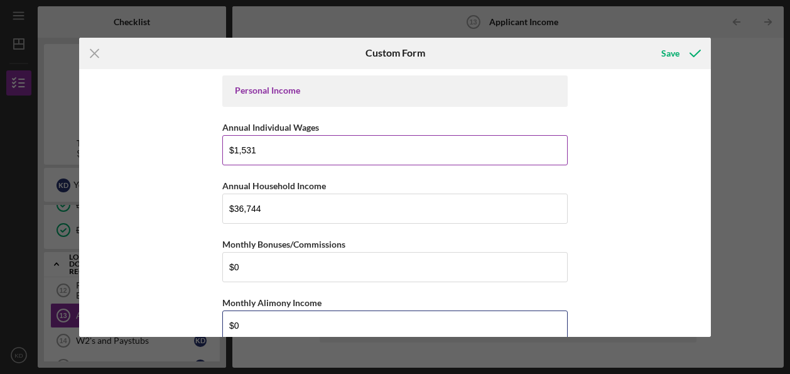
type input "$0"
drag, startPoint x: 279, startPoint y: 146, endPoint x: 220, endPoint y: 146, distance: 59.0
click at [220, 146] on div "Personal Income Annual Individual Wages $1,531 Annual Household Income $36,744 …" at bounding box center [395, 203] width 632 height 268
type input "$36,744"
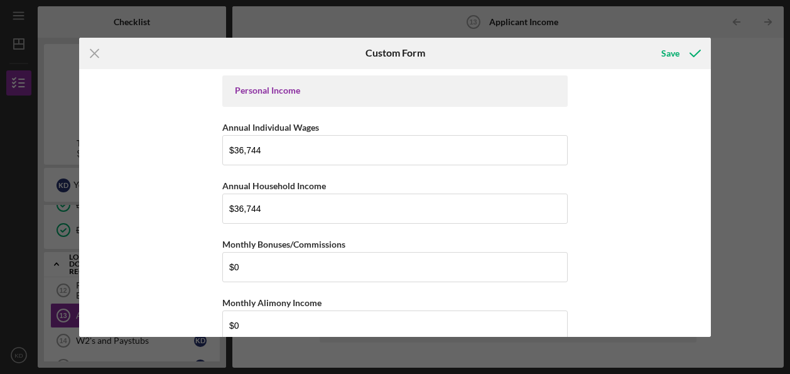
click at [661, 189] on div "Personal Income Annual Individual Wages $36,744 Annual Household Income $36,744…" at bounding box center [395, 203] width 632 height 268
click at [681, 50] on icon "submit" at bounding box center [695, 53] width 31 height 31
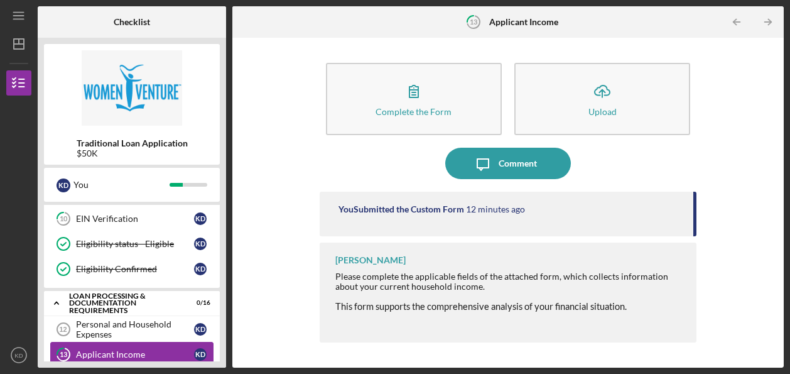
scroll to position [188, 0]
